Goal: Information Seeking & Learning: Learn about a topic

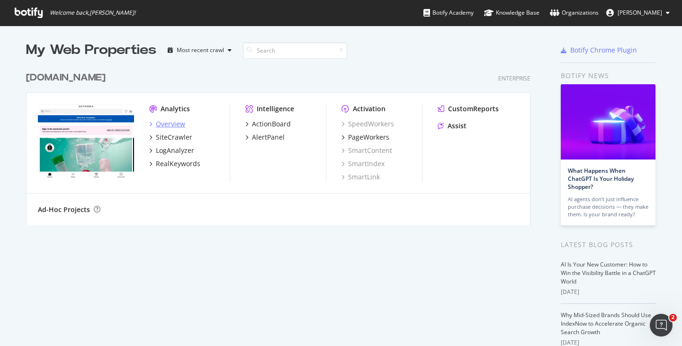
click at [164, 124] on div "Overview" at bounding box center [170, 123] width 29 height 9
